Goal: Transaction & Acquisition: Purchase product/service

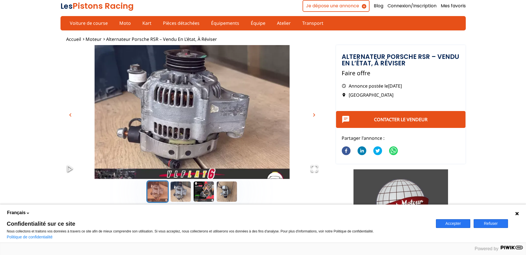
click at [175, 203] on div at bounding box center [192, 191] width 263 height 25
click at [181, 195] on button "Go to Slide 2" at bounding box center [180, 191] width 23 height 23
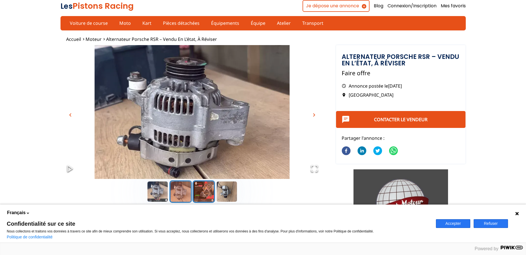
click at [197, 196] on button "Go to Slide 3" at bounding box center [203, 191] width 23 height 23
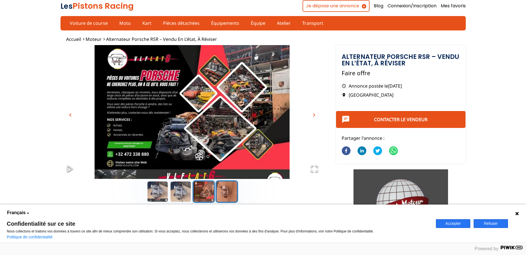
click at [223, 194] on button "Go to Slide 4" at bounding box center [227, 191] width 23 height 23
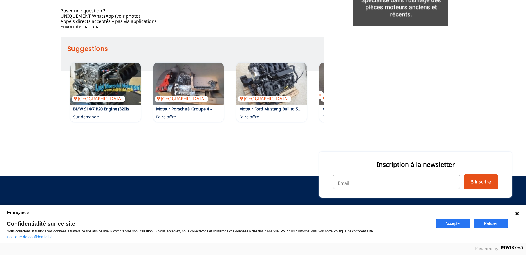
scroll to position [253, 0]
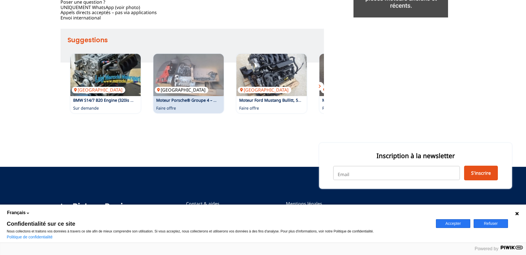
click at [183, 94] on img at bounding box center [188, 75] width 70 height 42
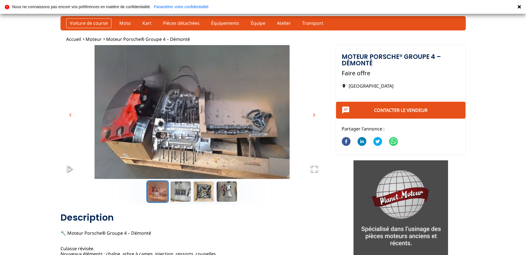
click at [94, 22] on link "Voiture de course" at bounding box center [88, 23] width 45 height 10
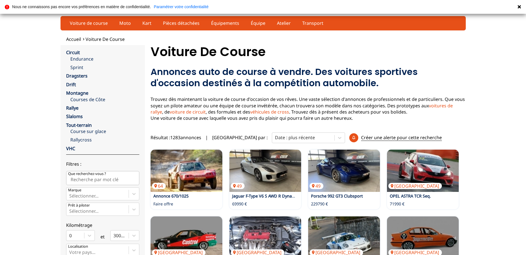
click at [111, 176] on input "Que recherchez-vous ?" at bounding box center [102, 178] width 73 height 14
type input "porsche"
click at [329, 41] on ul "Accueil Voiture de course" at bounding box center [263, 39] width 416 height 6
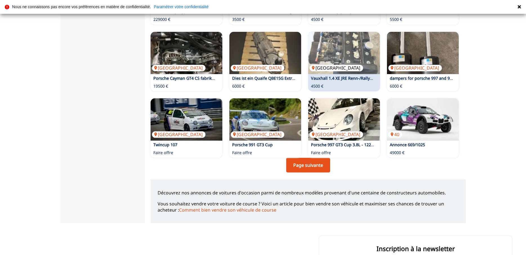
scroll to position [225, 0]
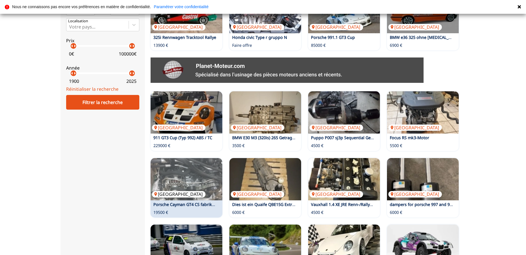
click at [208, 185] on img at bounding box center [187, 179] width 72 height 42
